Goal: Task Accomplishment & Management: Manage account settings

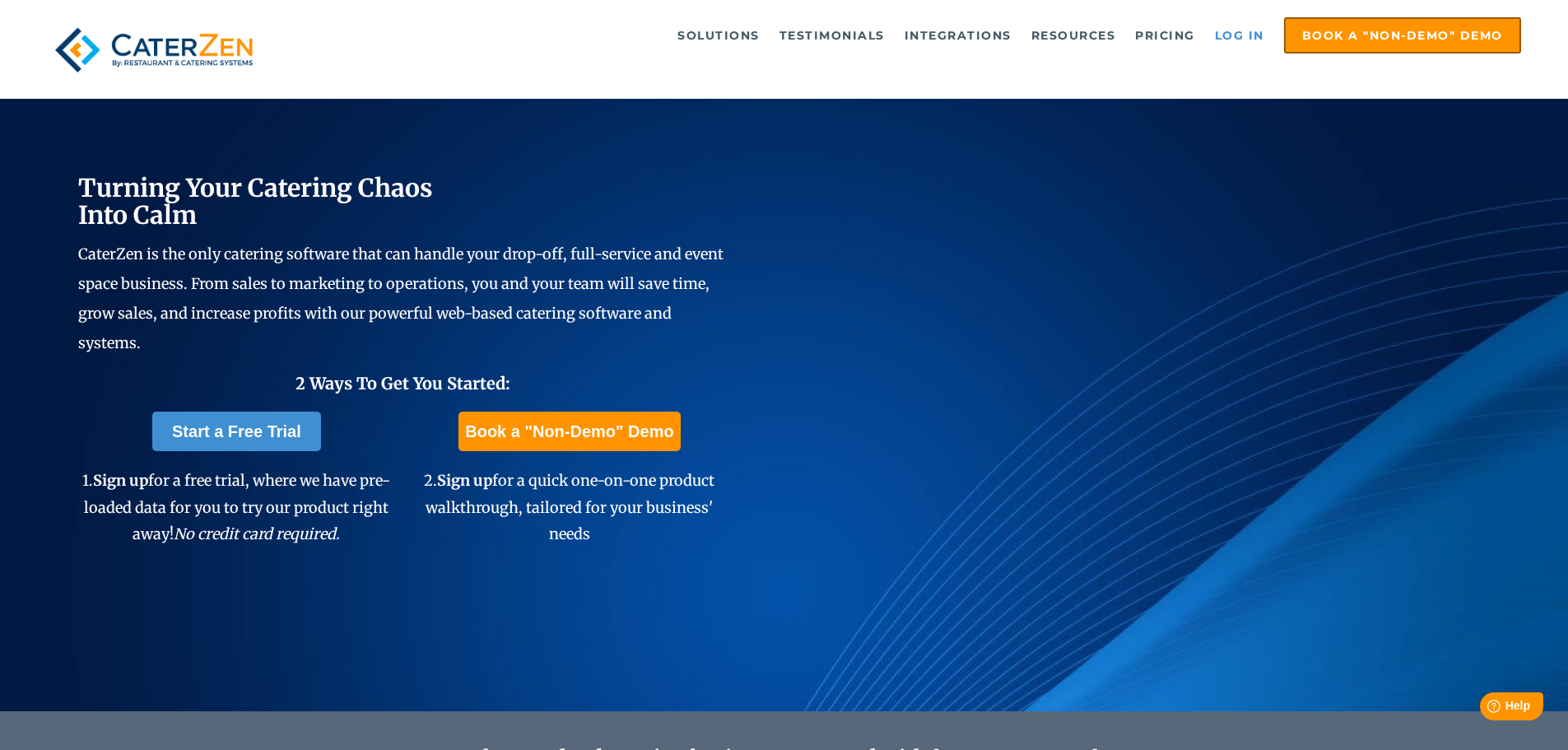
click at [1229, 30] on link "Log in" at bounding box center [1239, 34] width 66 height 33
click at [1210, 34] on link "Log in" at bounding box center [1239, 34] width 66 height 33
click at [1247, 31] on link "Log in" at bounding box center [1239, 34] width 66 height 33
